Goal: Information Seeking & Learning: Learn about a topic

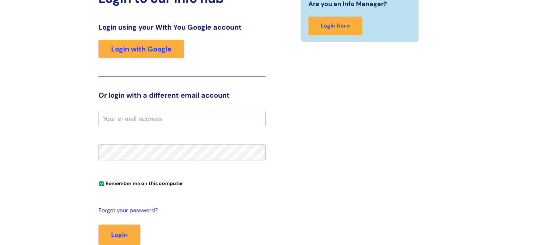
scroll to position [89, 0]
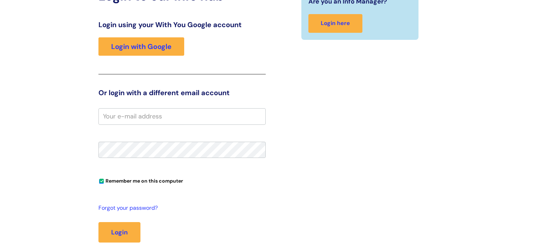
click at [169, 120] on input "email" at bounding box center [182, 116] width 167 height 16
type input "donald.brown@wearewithyou.org.uk"
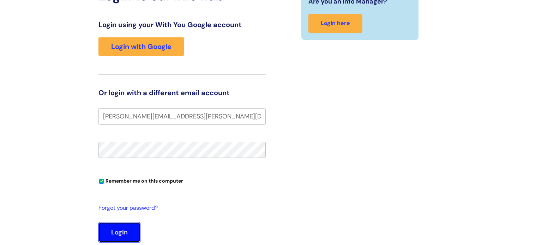
click at [113, 229] on button "Login" at bounding box center [120, 233] width 42 height 20
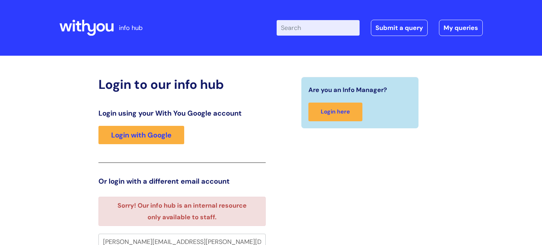
scroll to position [4, 0]
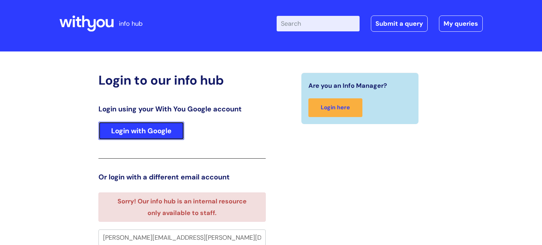
click at [117, 131] on link "Login with Google" at bounding box center [142, 131] width 86 height 18
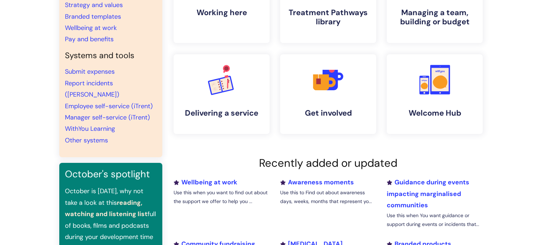
scroll to position [111, 0]
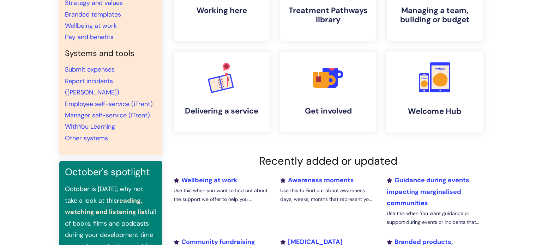
click at [447, 71] on rect at bounding box center [440, 77] width 17 height 24
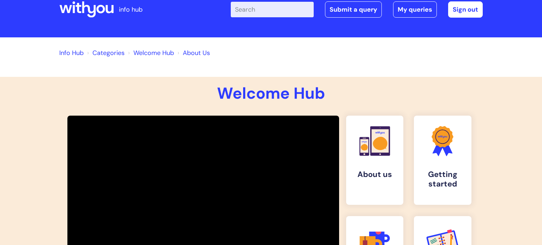
scroll to position [18, 0]
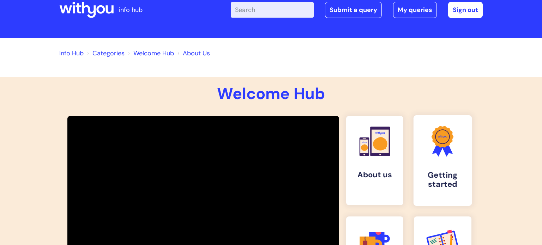
click at [449, 165] on link ".cls-1{fill:#f89b22;}.cls-1,.cls-2,.cls-3{stroke-width:0px;}.cls-2{fill:#2d3cff…" at bounding box center [443, 160] width 58 height 91
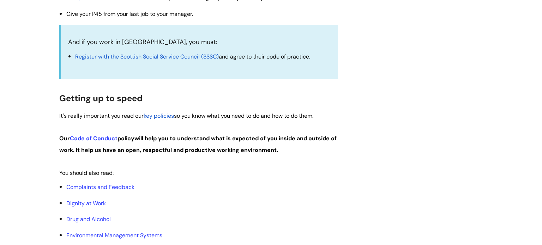
scroll to position [275, 0]
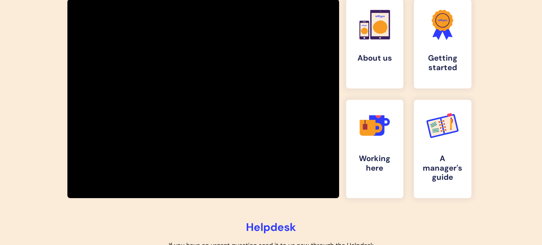
scroll to position [141, 0]
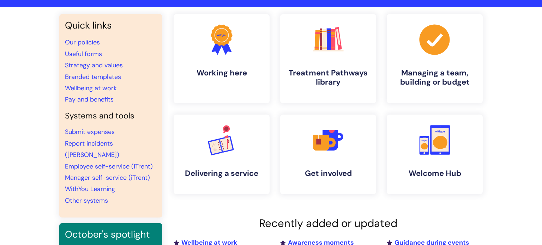
scroll to position [48, 0]
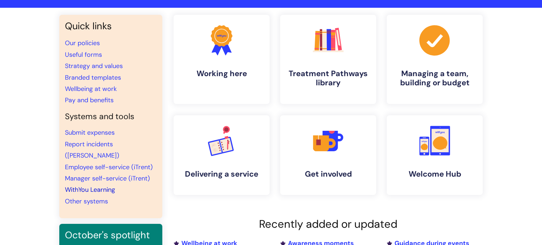
click at [111, 186] on link "WithYou Learning" at bounding box center [90, 190] width 50 height 8
